Goal: Transaction & Acquisition: Subscribe to service/newsletter

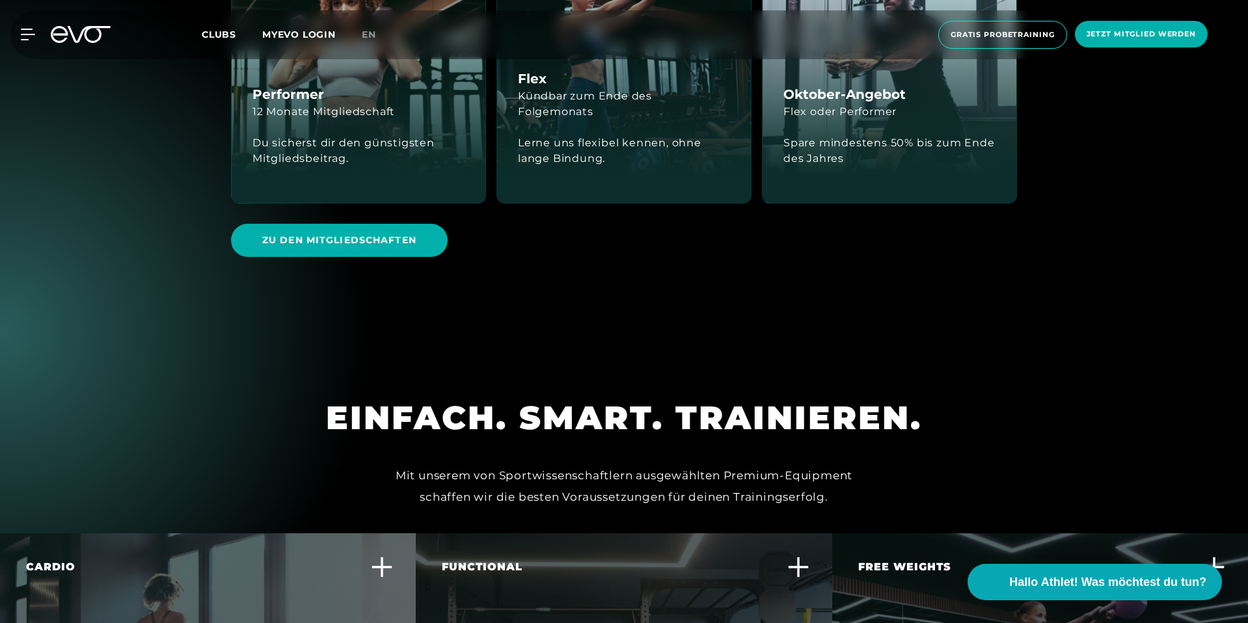
scroll to position [3457, 0]
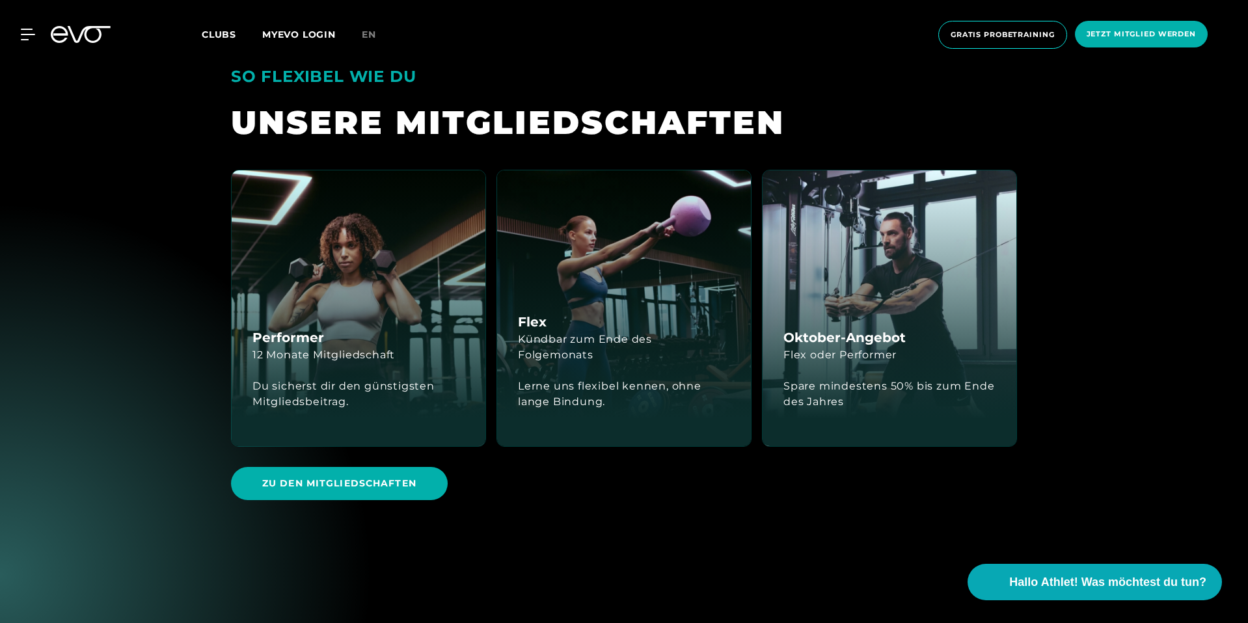
click at [635, 379] on div "Lerne uns flexibel kennen, ohne lange Bindung." at bounding box center [624, 394] width 212 height 31
click at [432, 467] on span "Zu den Mitgliedschaften" at bounding box center [339, 483] width 217 height 33
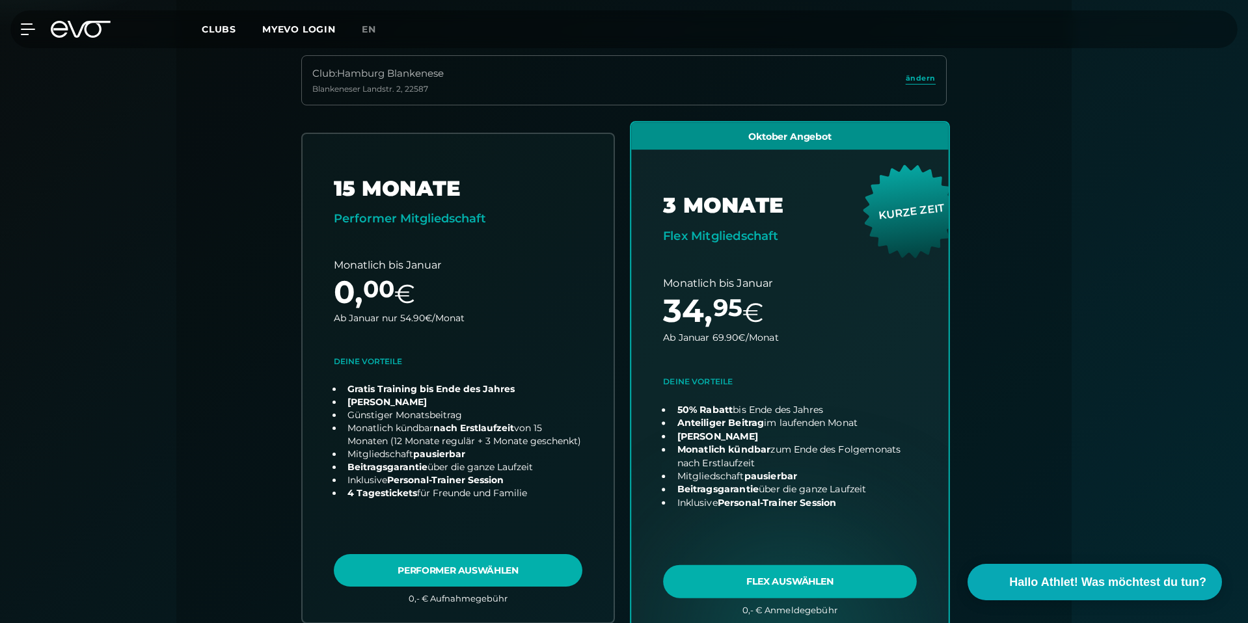
scroll to position [407, 0]
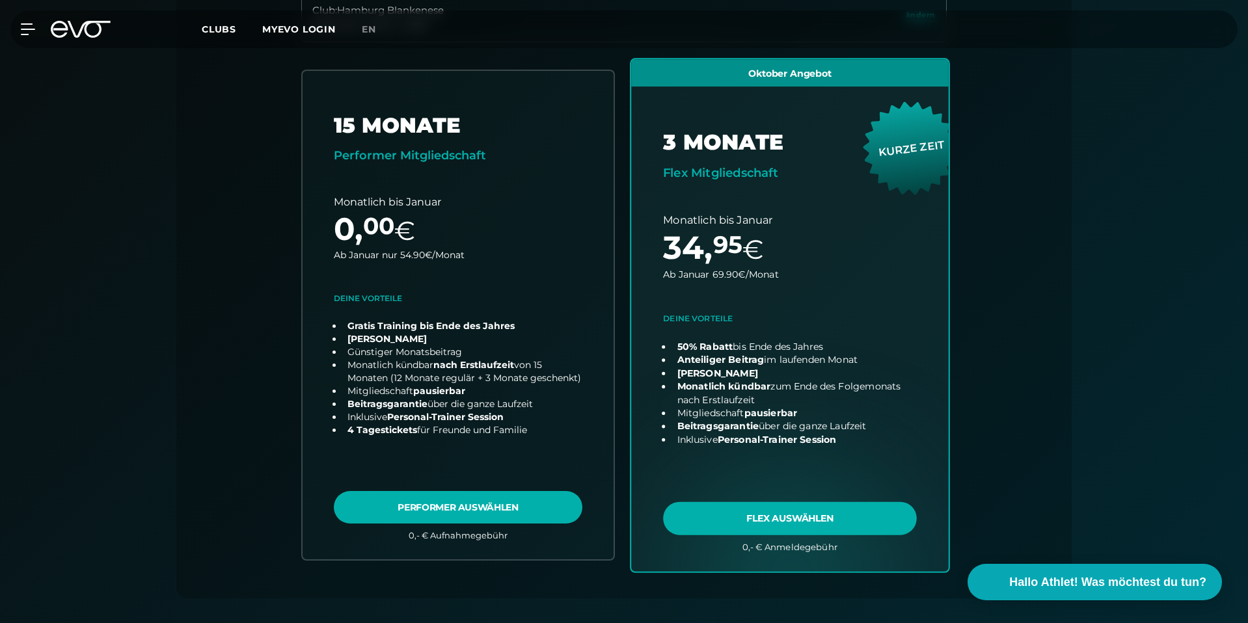
click at [827, 369] on link "choose plan" at bounding box center [789, 315] width 317 height 512
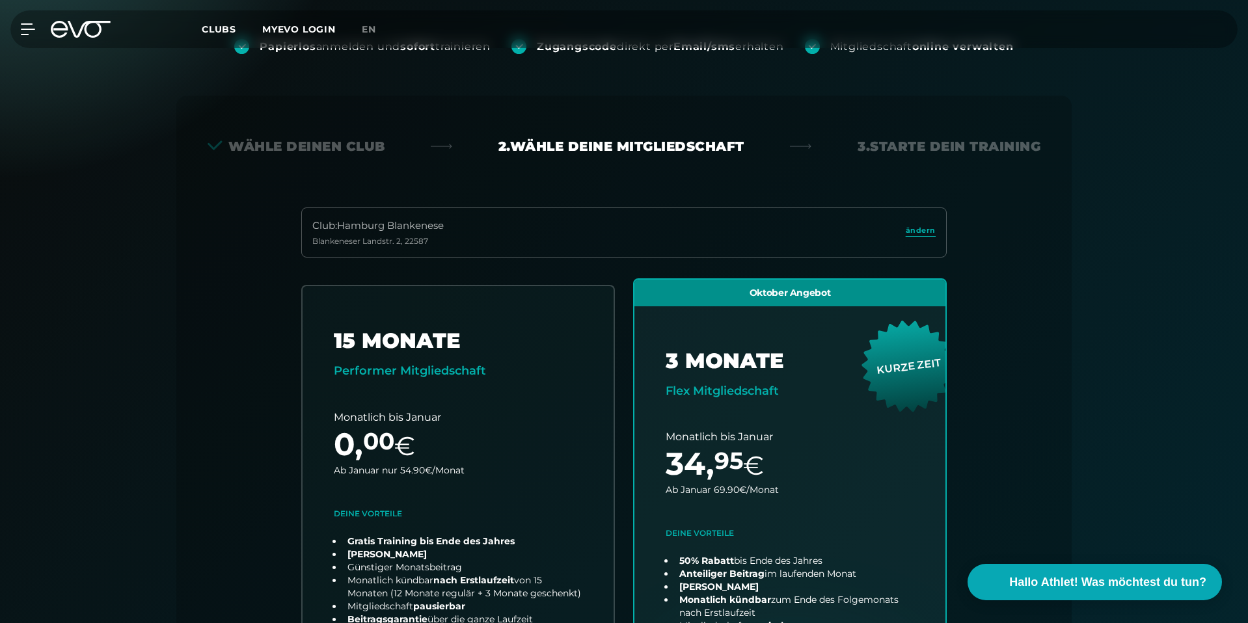
scroll to position [0, 0]
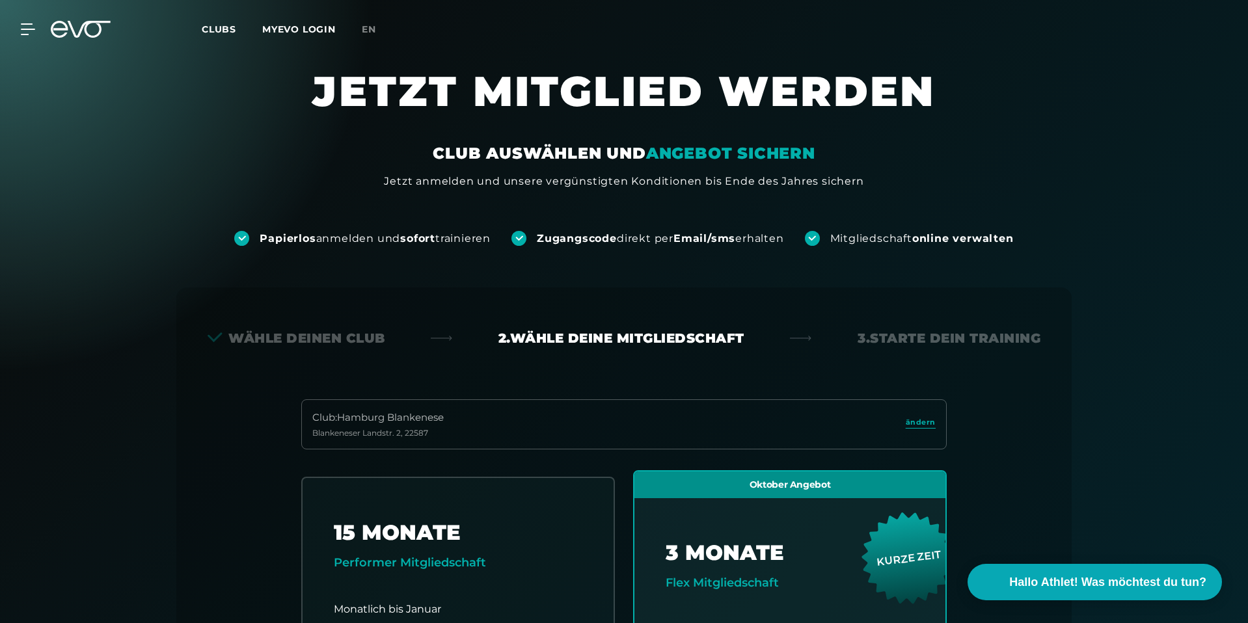
click at [835, 235] on div "Mitgliedschaft online verwalten" at bounding box center [909, 238] width 209 height 15
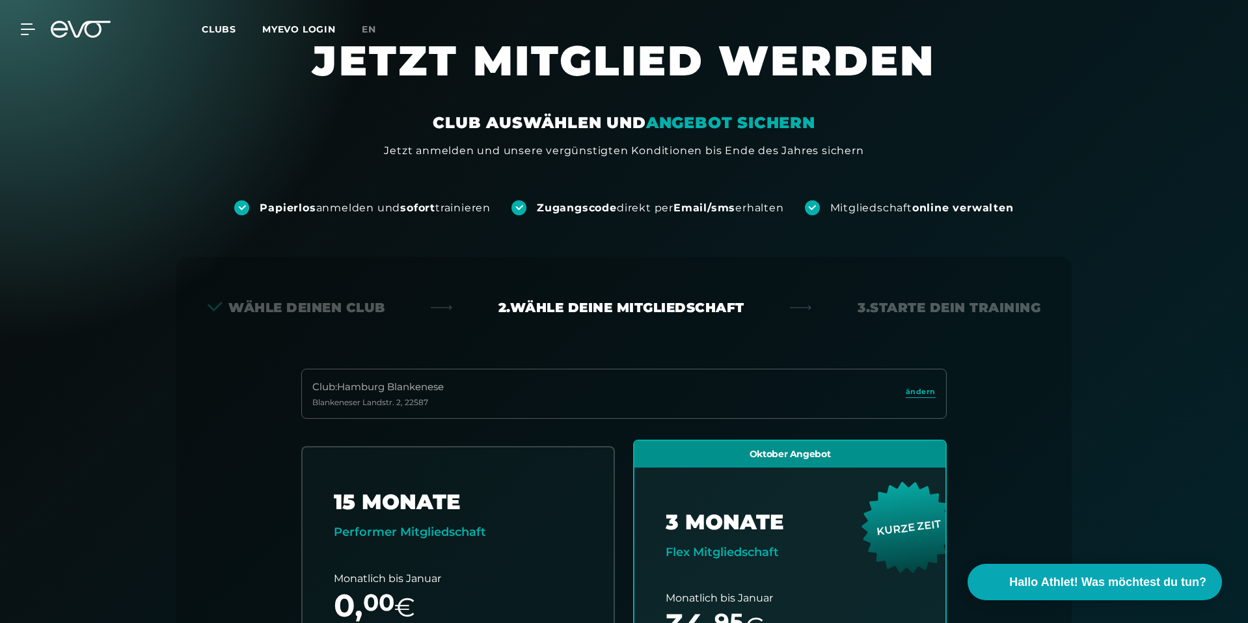
scroll to position [35, 0]
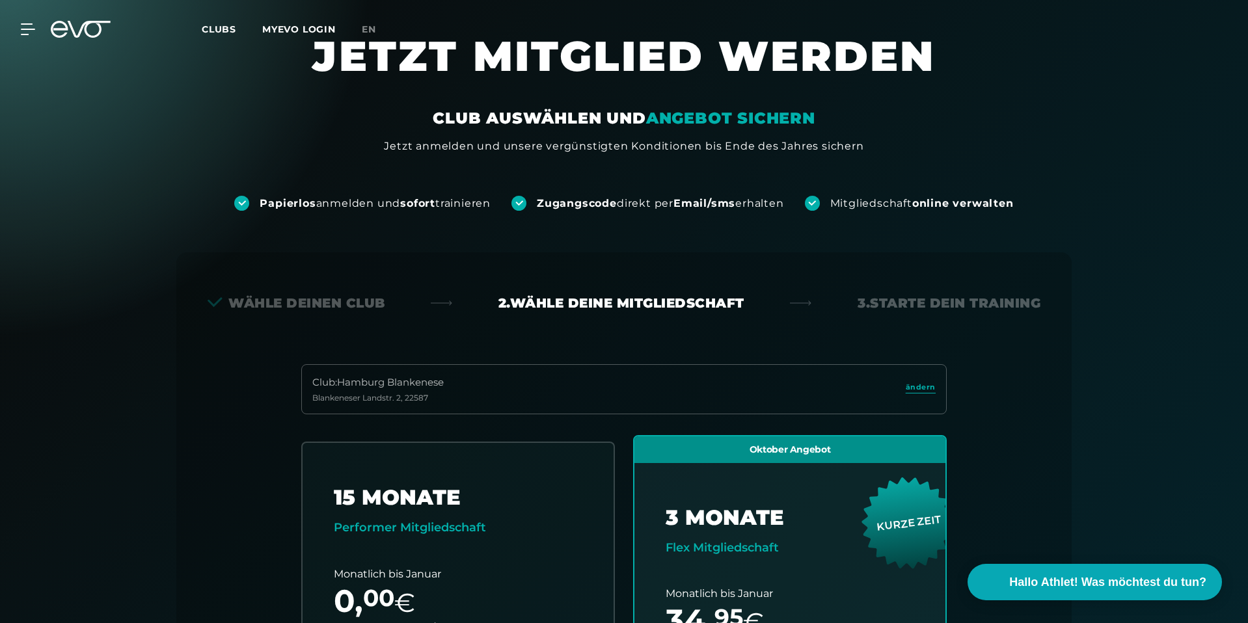
click at [764, 88] on h1 "JETZT MITGLIED WERDEN" at bounding box center [624, 69] width 781 height 78
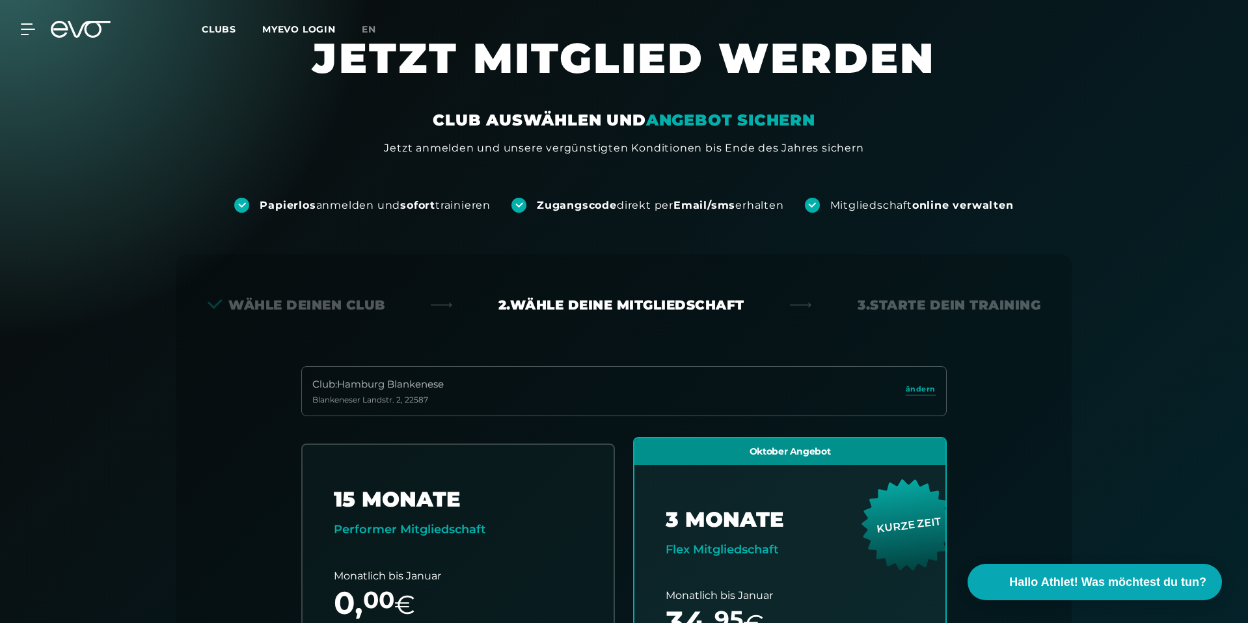
scroll to position [0, 0]
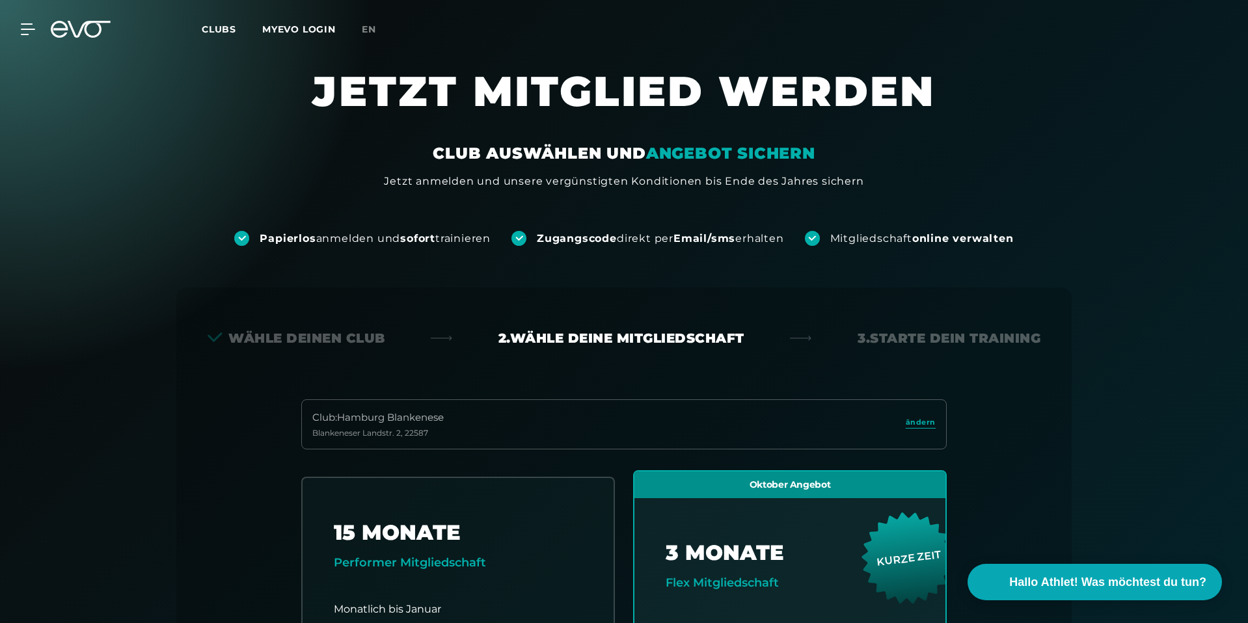
click at [881, 191] on div "Papierlos anmelden und sofort trainieren Zugangscode direkt per Email/sms erhal…" at bounding box center [624, 217] width 1248 height 57
click at [850, 185] on div "Jetzt anmelden und unsere vergünstigten Konditionen bis Ende des Jahres sichern" at bounding box center [623, 182] width 479 height 16
click at [874, 181] on div "CLUB AUSWÄHLEN UND ANGEBOT SICHERN Jetzt anmelden und unsere vergünstigten Kond…" at bounding box center [624, 166] width 781 height 46
click at [336, 335] on div "Wähle deinen Club" at bounding box center [297, 338] width 178 height 18
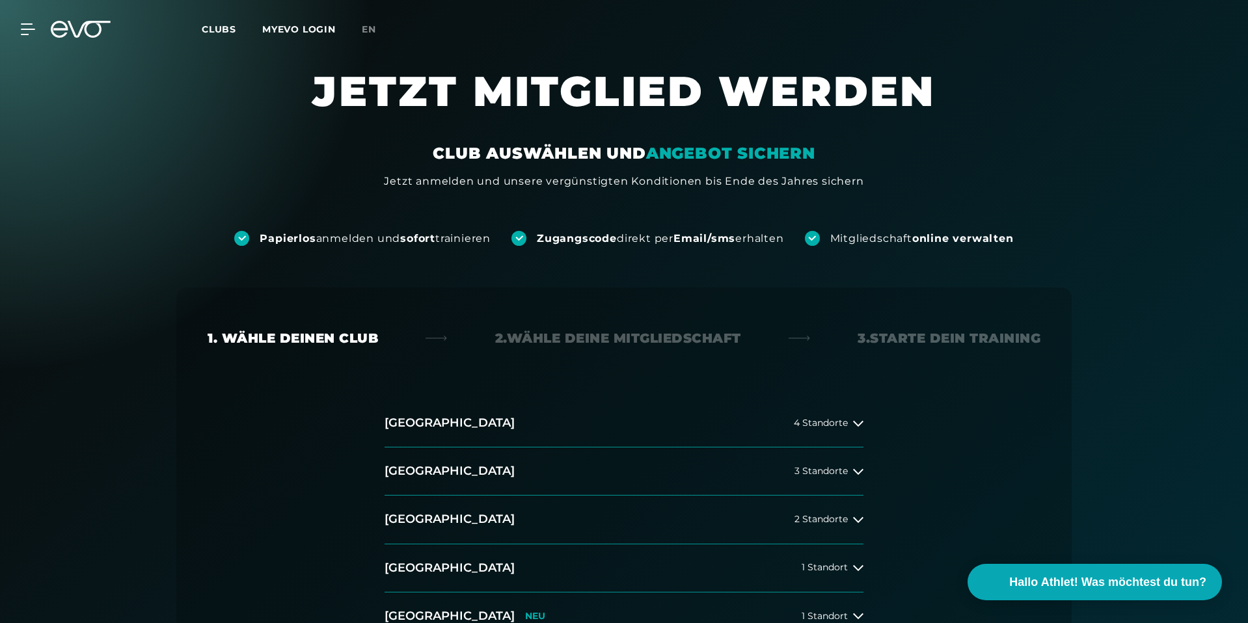
drag, startPoint x: 500, startPoint y: 98, endPoint x: 422, endPoint y: 82, distance: 79.1
click at [500, 98] on h1 "JETZT MITGLIED WERDEN" at bounding box center [624, 104] width 781 height 78
